Goal: Complete application form

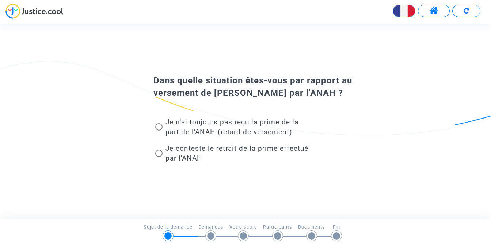
click at [159, 128] on span at bounding box center [158, 126] width 7 height 7
click at [159, 131] on input "Je n'ai toujours pas reçu la prime de la part de l'ANAH (retard de versement)" at bounding box center [159, 131] width 0 height 0
radio input "true"
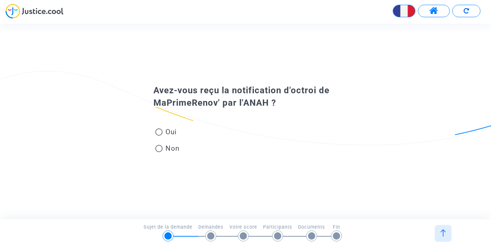
click at [158, 133] on span at bounding box center [158, 131] width 7 height 7
click at [159, 136] on input "Oui" at bounding box center [159, 136] width 0 height 0
radio input "true"
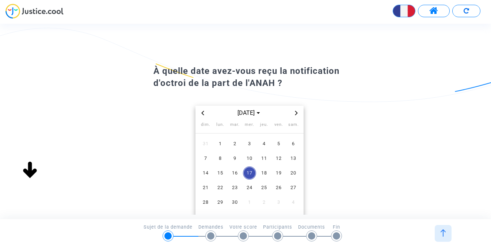
scroll to position [37, 0]
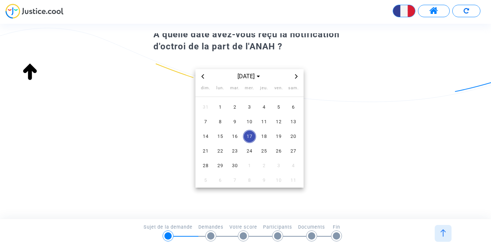
click at [202, 77] on icon "Previous month" at bounding box center [203, 76] width 4 height 4
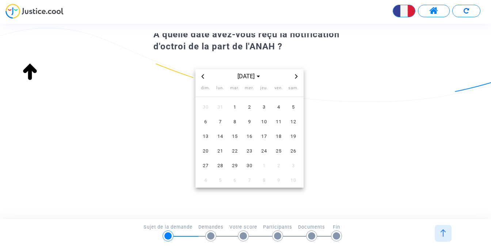
click at [202, 77] on icon "Previous month" at bounding box center [203, 76] width 4 height 4
click at [235, 113] on span "3" at bounding box center [234, 107] width 13 height 13
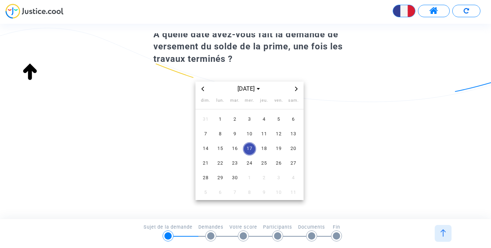
click at [202, 88] on icon "Previous month" at bounding box center [203, 89] width 4 height 4
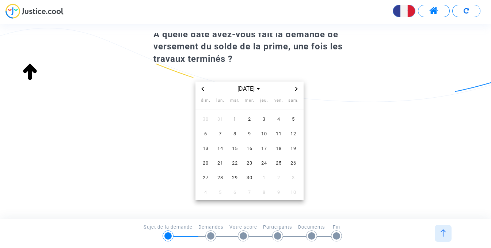
click at [202, 88] on icon "Previous month" at bounding box center [203, 89] width 4 height 4
click at [293, 148] on span "21" at bounding box center [293, 148] width 13 height 13
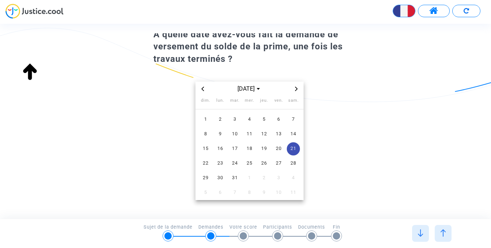
scroll to position [0, 0]
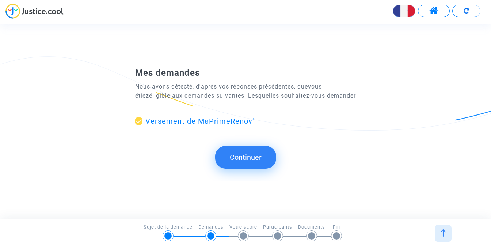
click at [247, 152] on button "Continuer" at bounding box center [245, 157] width 61 height 23
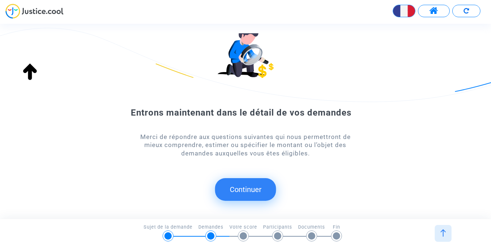
scroll to position [41, 0]
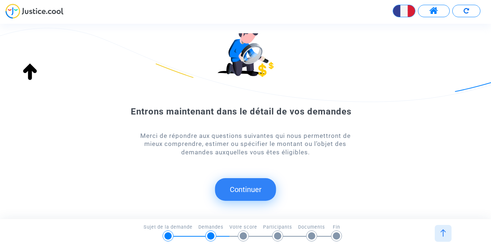
click at [256, 188] on button "Continuer" at bounding box center [245, 189] width 61 height 23
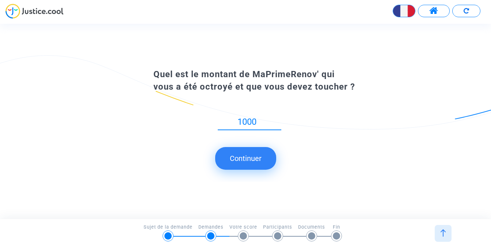
type input "1000"
click at [253, 163] on button "Continuer" at bounding box center [245, 158] width 61 height 23
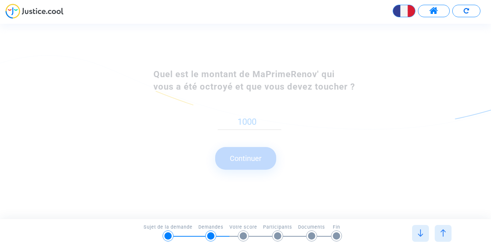
scroll to position [0, 0]
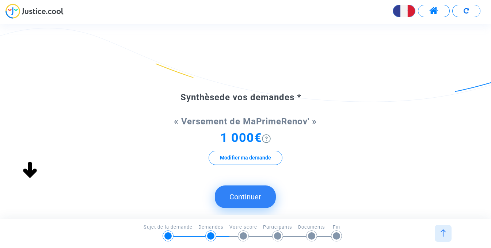
click at [252, 197] on button "Continuer" at bounding box center [245, 196] width 61 height 23
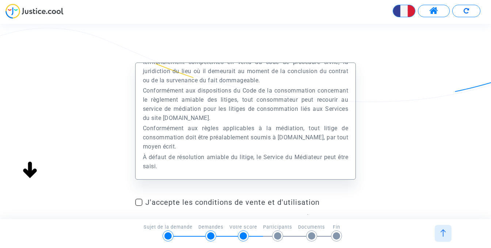
scroll to position [15755, 0]
click at [140, 203] on span at bounding box center [138, 201] width 7 height 7
click at [139, 206] on input "J'accepte les conditions de vente et d'utilisation" at bounding box center [139, 206] width 0 height 0
checkbox input "true"
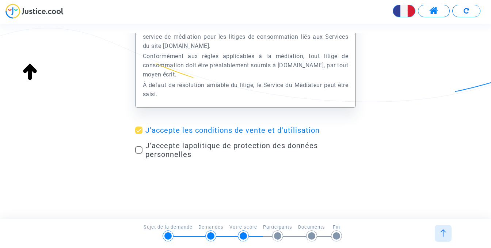
scroll to position [73, 0]
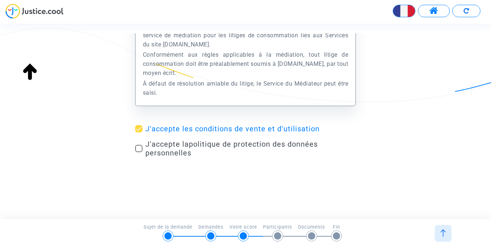
click at [138, 148] on span at bounding box center [138, 148] width 7 height 7
click at [139, 152] on input "J'accepte la politique de protection des données personnelles" at bounding box center [139, 152] width 0 height 0
checkbox input "true"
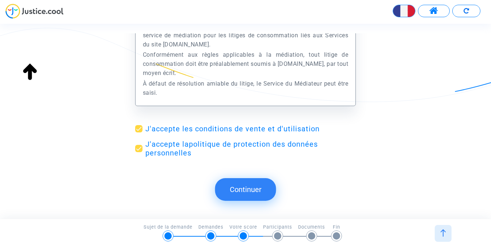
drag, startPoint x: 251, startPoint y: 193, endPoint x: 260, endPoint y: 191, distance: 8.7
click at [253, 192] on button "Continuer" at bounding box center [245, 189] width 61 height 23
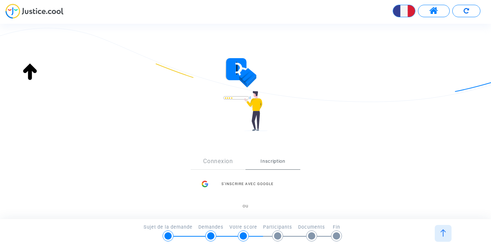
scroll to position [0, 0]
